Goal: Communication & Community: Share content

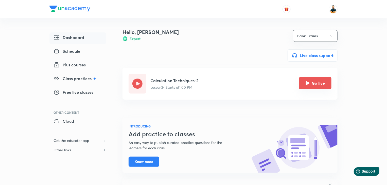
click at [317, 82] on button "Go live" at bounding box center [315, 83] width 32 height 12
